Goal: Book appointment/travel/reservation

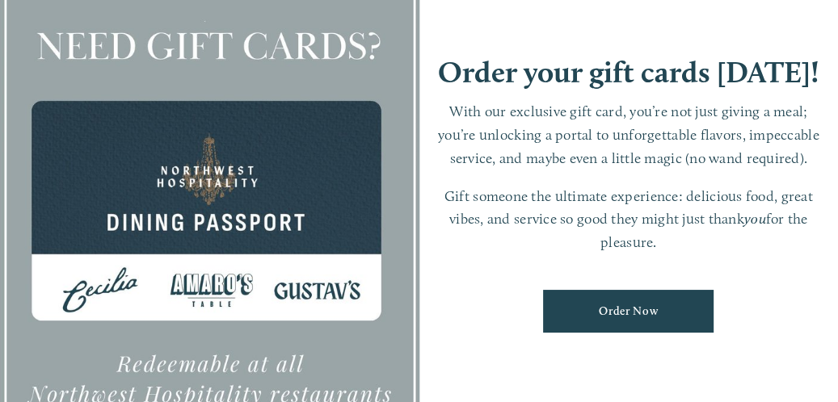
scroll to position [323, 0]
click at [286, 389] on div at bounding box center [209, 201] width 419 height 611
click at [194, 293] on div at bounding box center [209, 201] width 419 height 611
click at [100, 275] on div at bounding box center [209, 201] width 419 height 611
click at [45, 56] on div at bounding box center [209, 201] width 419 height 611
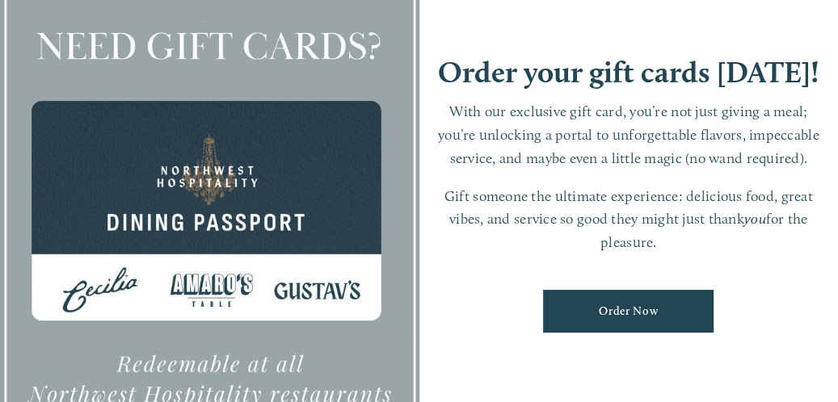
scroll to position [388, 0]
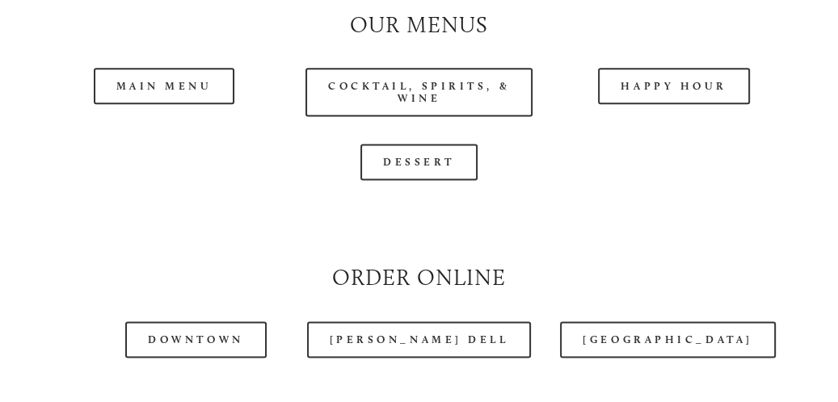
scroll to position [1487, 0]
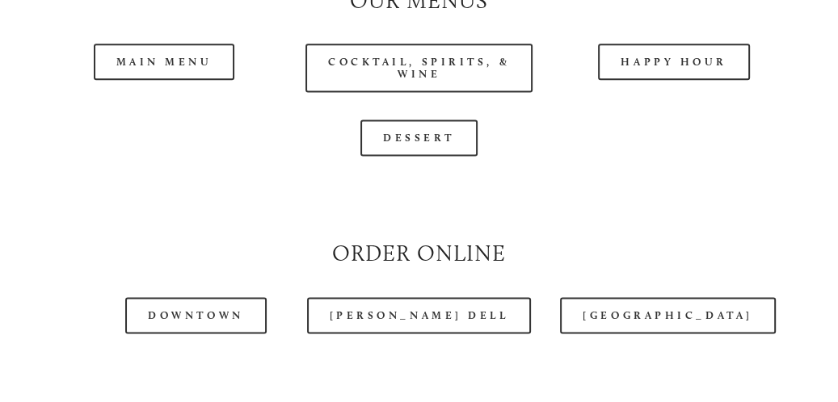
click at [158, 64] on div at bounding box center [379, 26] width 708 height 83
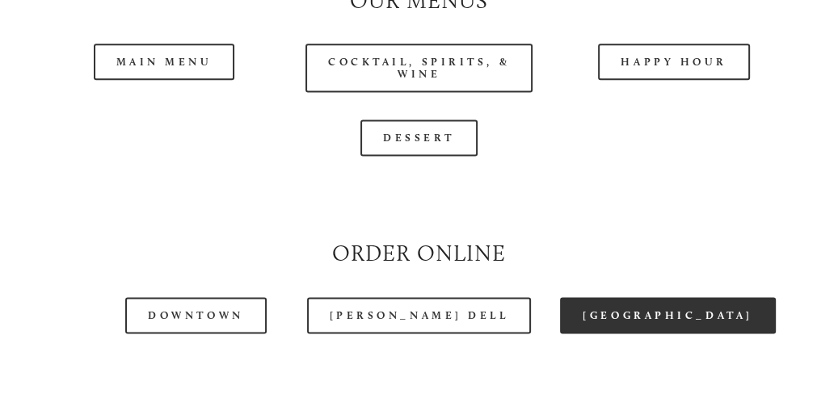
click at [655, 315] on link "[GEOGRAPHIC_DATA]" at bounding box center [667, 315] width 215 height 36
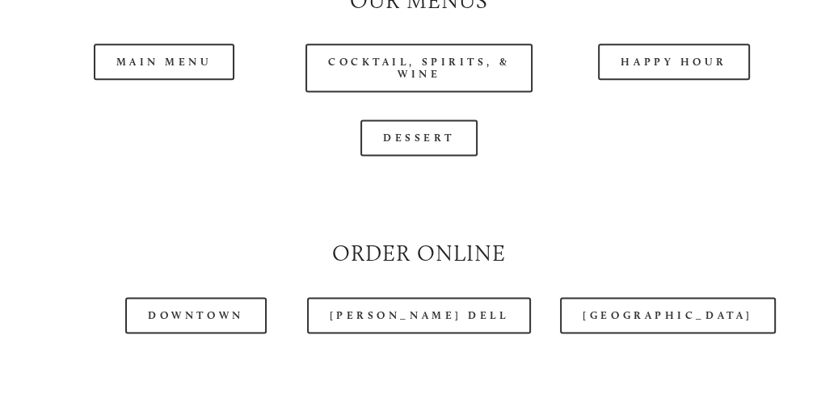
click at [173, 68] on div at bounding box center [379, 26] width 708 height 83
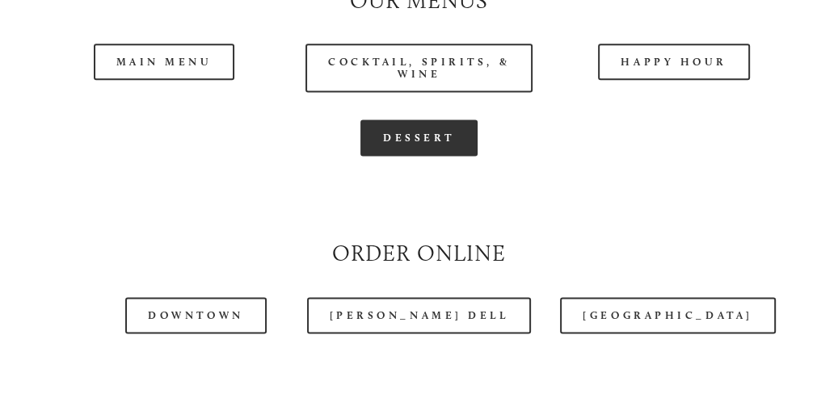
click at [389, 139] on link "Dessert" at bounding box center [418, 138] width 117 height 36
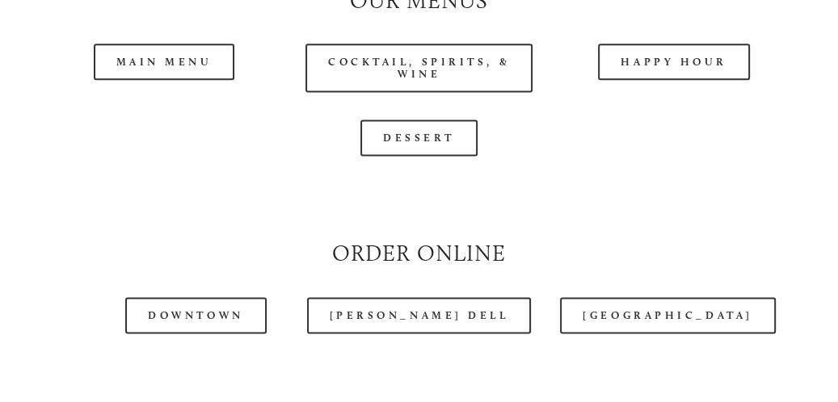
click at [166, 71] on header "Menu Order Now Visit Gallery 0" at bounding box center [419, 26] width 788 height 133
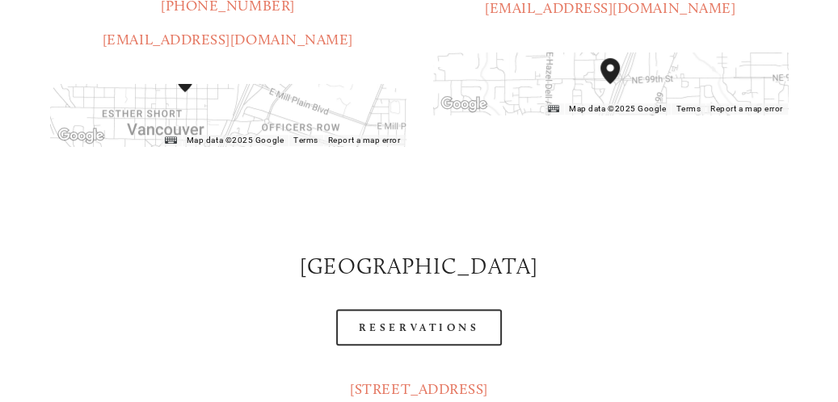
scroll to position [646, 0]
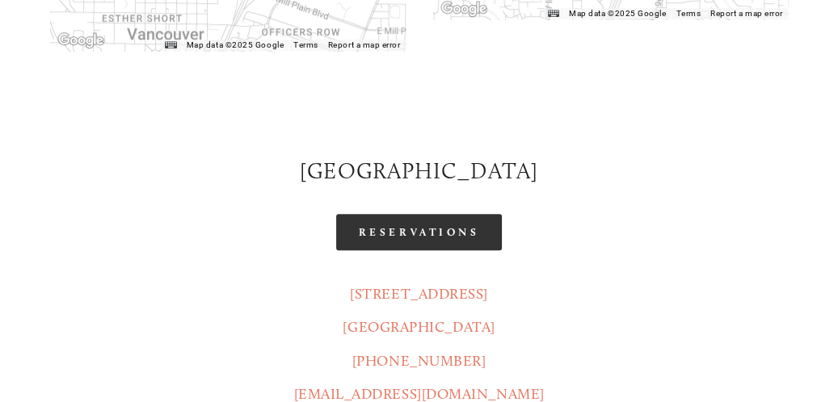
click at [443, 214] on link "Reservations" at bounding box center [419, 232] width 166 height 36
